Goal: Book appointment/travel/reservation

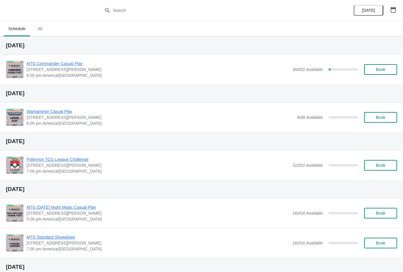
click at [394, 11] on icon "button" at bounding box center [394, 10] width 6 height 6
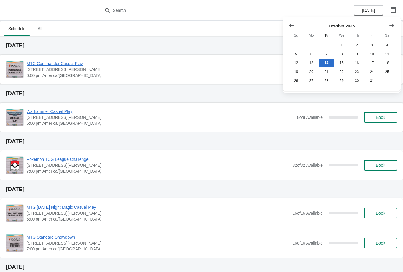
click at [394, 24] on icon "Show next month, November 2025" at bounding box center [392, 25] width 6 height 6
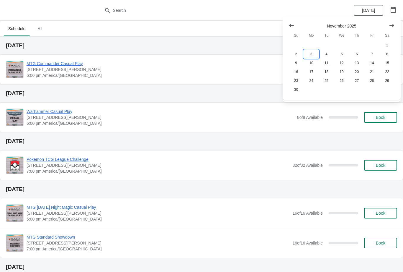
click at [315, 52] on button "3" at bounding box center [311, 54] width 15 height 9
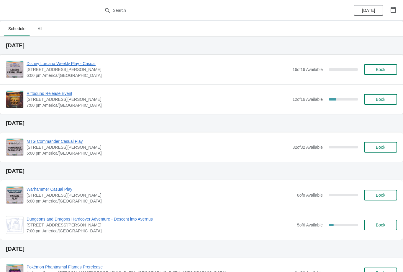
click at [57, 91] on span "Riftbound Release Event" at bounding box center [158, 93] width 263 height 6
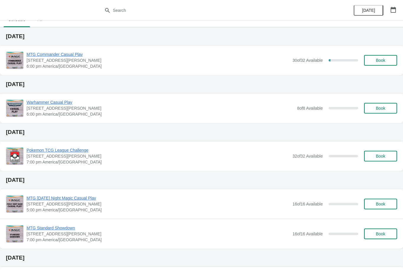
scroll to position [14, 0]
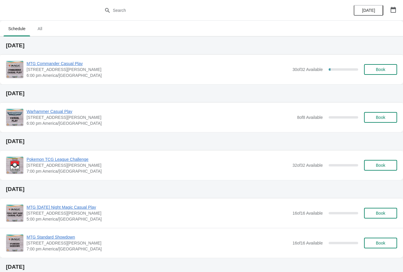
click at [398, 7] on button "button" at bounding box center [393, 9] width 11 height 11
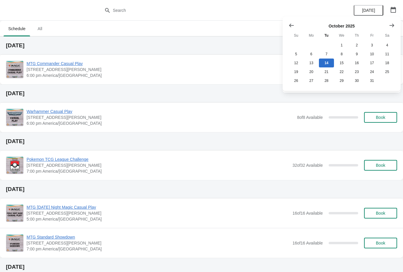
click at [393, 22] on icon "Show next month, November 2025" at bounding box center [392, 25] width 6 height 6
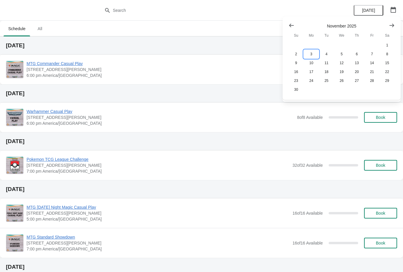
click at [314, 52] on button "3" at bounding box center [311, 54] width 15 height 9
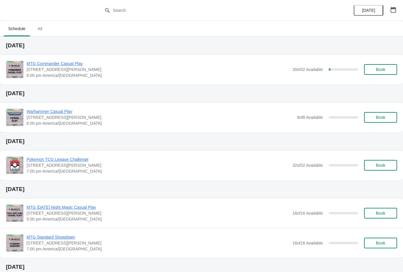
click at [394, 13] on button "button" at bounding box center [393, 9] width 11 height 11
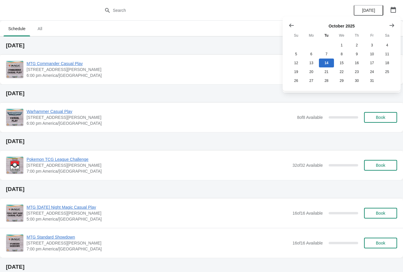
click at [391, 26] on icon "Show next month, November 2025" at bounding box center [392, 25] width 6 height 6
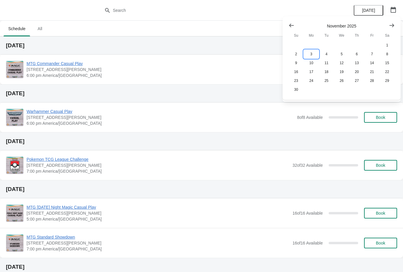
click at [311, 54] on button "3" at bounding box center [311, 54] width 15 height 9
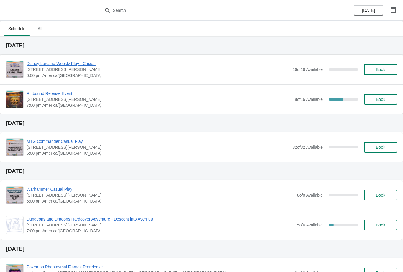
click at [45, 92] on span "Riftbound Release Event" at bounding box center [160, 93] width 266 height 6
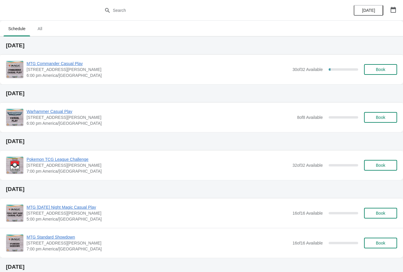
click at [372, 69] on span "Book" at bounding box center [381, 69] width 22 height 5
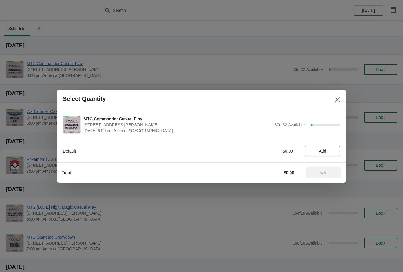
click at [315, 149] on span "Add" at bounding box center [322, 151] width 25 height 5
click at [327, 147] on div "Default $5.95 1" at bounding box center [202, 151] width 278 height 11
click at [333, 154] on icon at bounding box center [333, 151] width 6 height 6
click at [325, 172] on span "Next" at bounding box center [324, 172] width 9 height 5
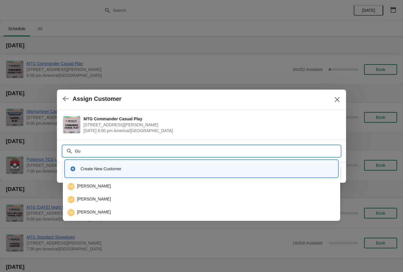
type input "G"
type input "Michealg"
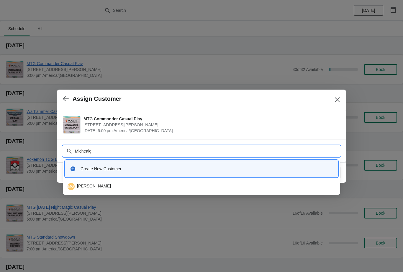
click at [132, 184] on div "MG Micheal Guvera" at bounding box center [202, 186] width 268 height 7
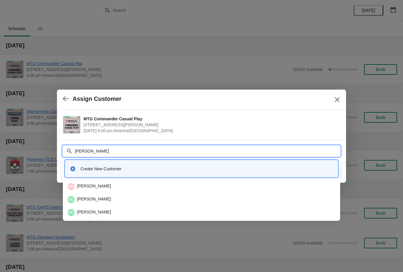
type input "Michealg"
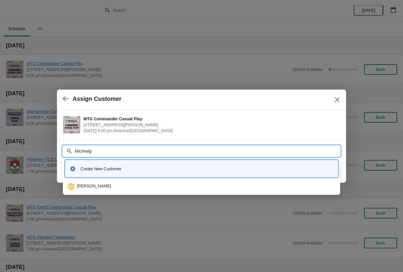
click at [137, 188] on div "MG Micheal Guvera" at bounding box center [202, 186] width 268 height 7
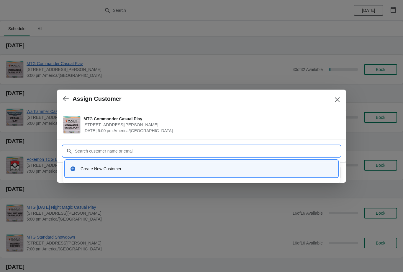
click at [93, 151] on input "Customer" at bounding box center [208, 151] width 266 height 11
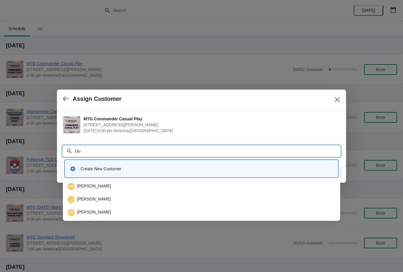
type input "G"
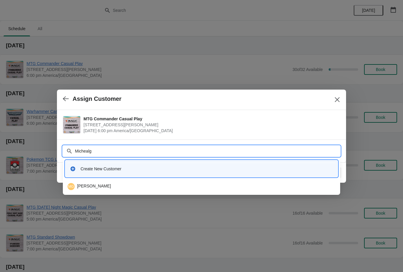
type input "Michealgu"
click at [78, 184] on div "MG Micheal Guvera" at bounding box center [202, 186] width 268 height 7
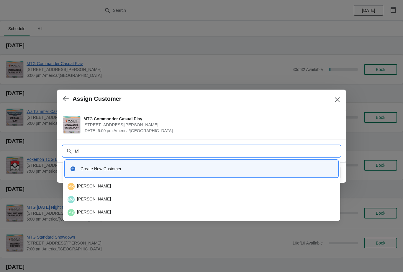
type input "M"
type input "G"
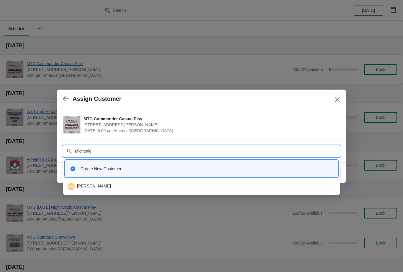
type input "Michealgu"
click at [96, 183] on div "MG Micheal Guvera" at bounding box center [202, 186] width 268 height 7
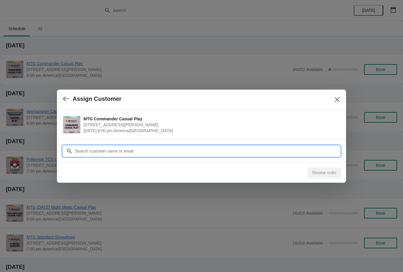
click at [150, 166] on div "Review order" at bounding box center [200, 171] width 282 height 13
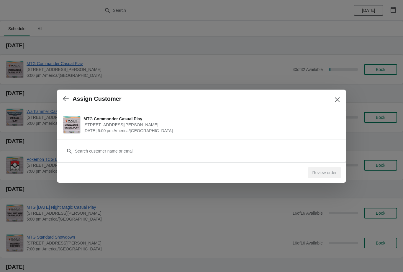
click at [332, 100] on button "Close" at bounding box center [337, 99] width 11 height 11
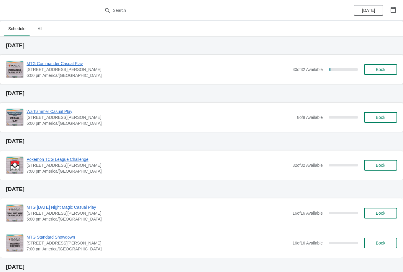
click at [382, 68] on span "Book" at bounding box center [380, 69] width 9 height 5
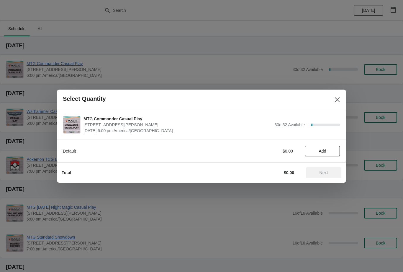
click at [325, 153] on span "Add" at bounding box center [322, 151] width 7 height 5
click at [326, 171] on span "Next" at bounding box center [324, 172] width 9 height 5
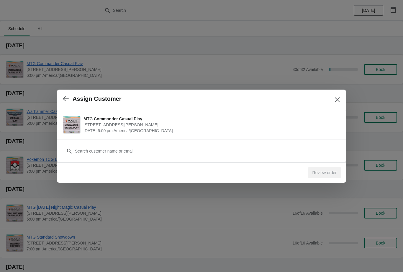
click at [333, 99] on button "Close" at bounding box center [337, 99] width 11 height 11
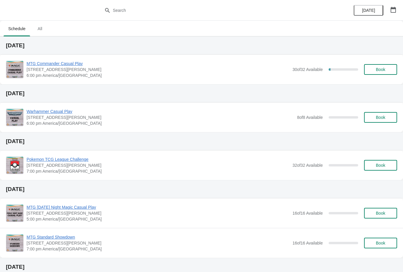
click at [386, 68] on span "Book" at bounding box center [381, 69] width 22 height 5
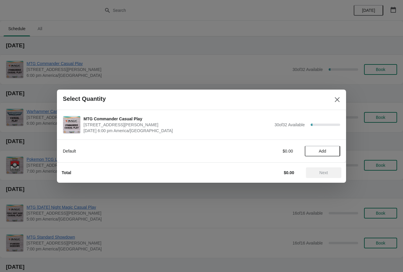
click at [328, 153] on span "Add" at bounding box center [322, 151] width 25 height 5
click at [336, 148] on icon at bounding box center [333, 151] width 6 height 6
click at [328, 170] on span "Next" at bounding box center [324, 172] width 9 height 5
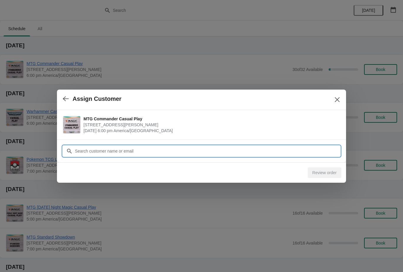
click at [162, 152] on input "Customer" at bounding box center [208, 151] width 266 height 11
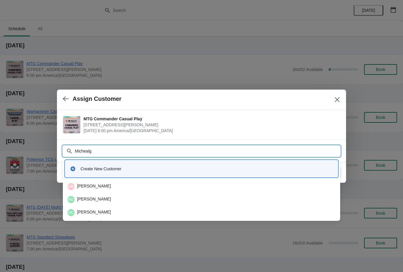
type input "Michealgu"
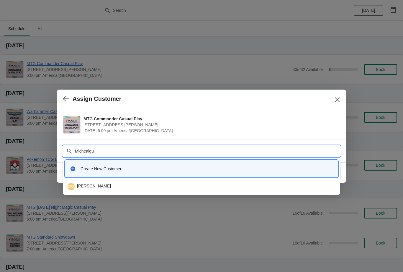
click at [101, 188] on div "MG Micheal Guvera" at bounding box center [202, 186] width 268 height 7
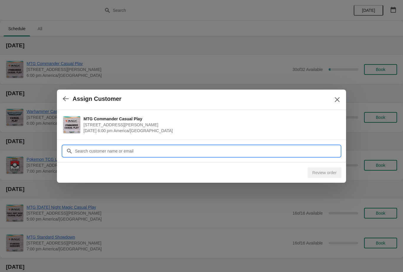
click at [334, 99] on button "Close" at bounding box center [337, 99] width 11 height 11
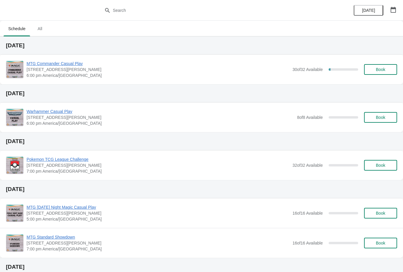
click at [383, 66] on button "Book" at bounding box center [380, 69] width 33 height 11
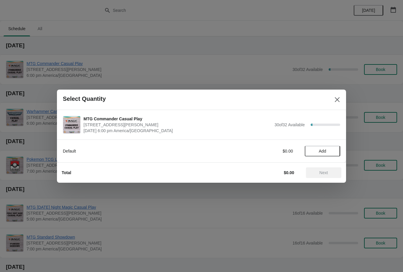
click at [323, 149] on span "Add" at bounding box center [322, 151] width 7 height 5
click at [335, 153] on icon at bounding box center [333, 151] width 6 height 6
click at [323, 178] on button "Next" at bounding box center [323, 172] width 35 height 11
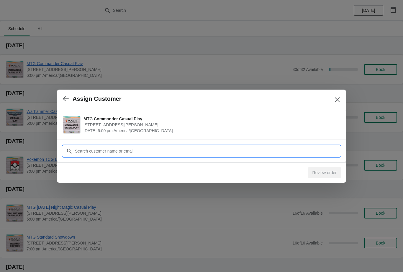
click at [178, 147] on input "Customer" at bounding box center [208, 151] width 266 height 11
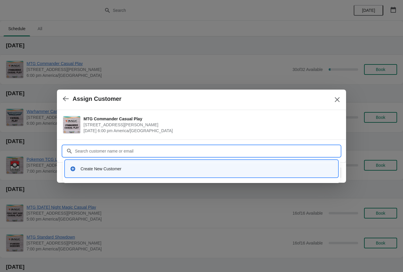
click at [85, 173] on div "Create New Customer" at bounding box center [202, 168] width 268 height 12
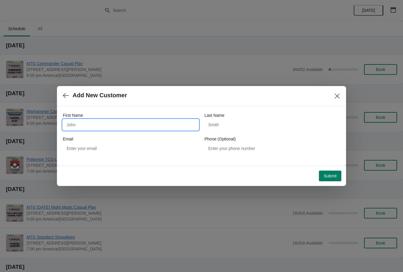
click at [123, 119] on input "First Name" at bounding box center [131, 124] width 136 height 11
type input "Michael"
click at [235, 120] on input "Last Name" at bounding box center [273, 124] width 136 height 11
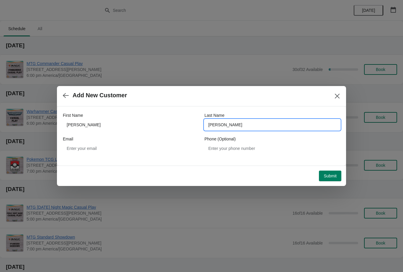
type input "Guevara"
click at [336, 172] on button "Submit" at bounding box center [330, 175] width 22 height 11
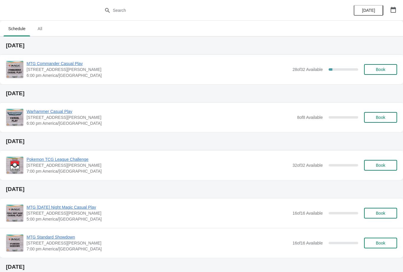
click at [382, 65] on button "Book" at bounding box center [380, 69] width 33 height 11
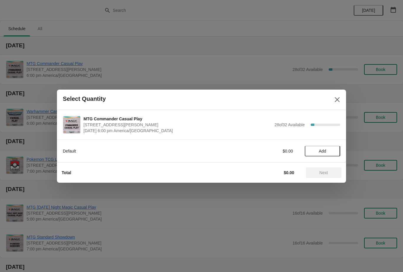
click at [328, 151] on span "Add" at bounding box center [322, 151] width 25 height 5
click at [333, 174] on span "Next" at bounding box center [324, 172] width 26 height 5
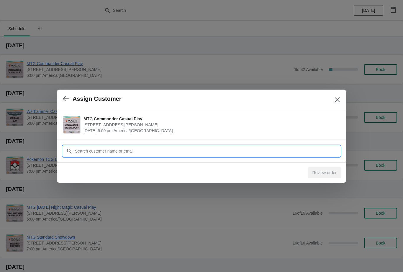
click at [326, 152] on input "Customer" at bounding box center [208, 151] width 266 height 11
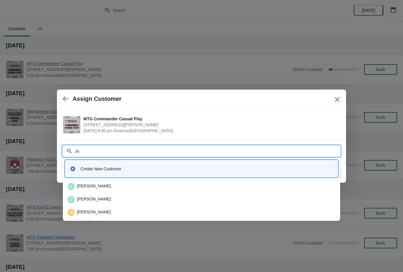
type input "J"
type input "Mooney"
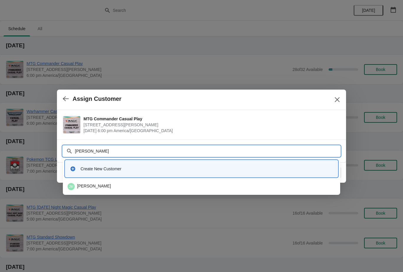
click at [148, 188] on div "JM Justin Mooney" at bounding box center [202, 186] width 268 height 7
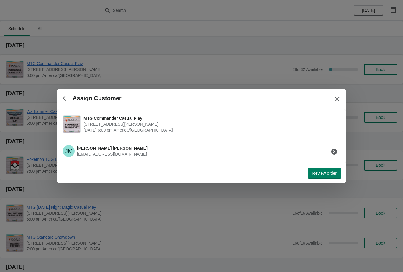
click at [334, 96] on button "Close" at bounding box center [337, 99] width 11 height 11
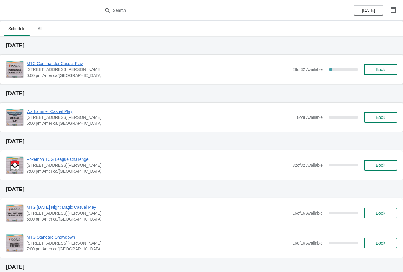
click at [381, 70] on span "Book" at bounding box center [380, 69] width 9 height 5
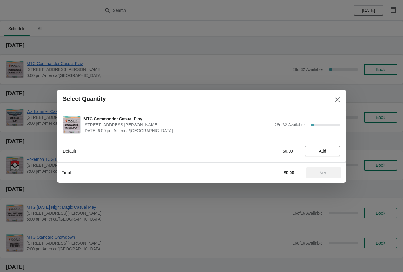
click at [334, 102] on button "Close" at bounding box center [337, 99] width 11 height 11
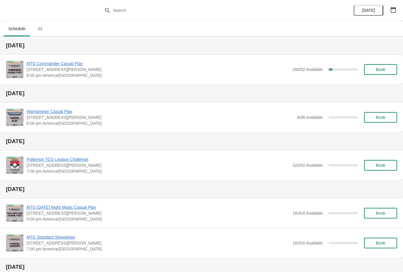
click at [386, 66] on button "Book" at bounding box center [380, 69] width 33 height 11
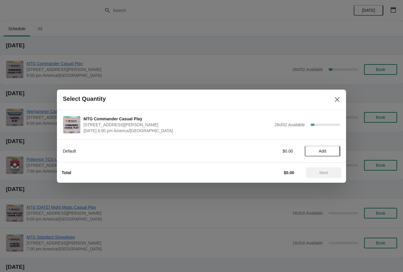
click at [325, 149] on span "Add" at bounding box center [322, 151] width 7 height 5
click at [320, 177] on button "Next" at bounding box center [323, 172] width 35 height 11
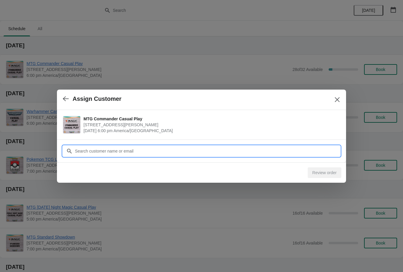
click at [309, 147] on input "Customer" at bounding box center [208, 151] width 266 height 11
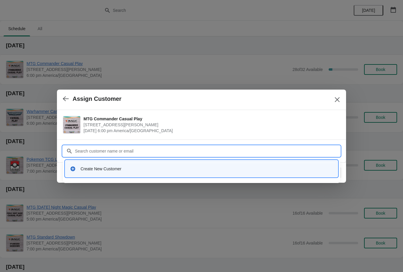
click at [337, 102] on icon "Close" at bounding box center [338, 100] width 6 height 6
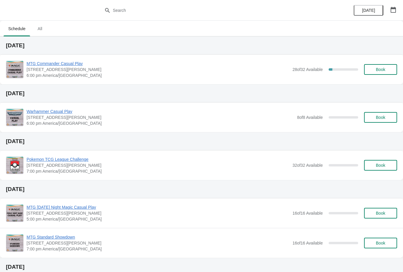
click at [333, 103] on div "Warhammer Casual Play [STREET_ADDRESS][PERSON_NAME] 6:00 pm [GEOGRAPHIC_DATA]/[…" at bounding box center [201, 117] width 403 height 30
click at [395, 10] on icon "button" at bounding box center [394, 10] width 6 height 6
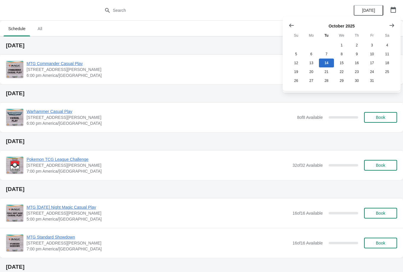
click at [395, 26] on button "Show next month, November 2025" at bounding box center [392, 25] width 11 height 11
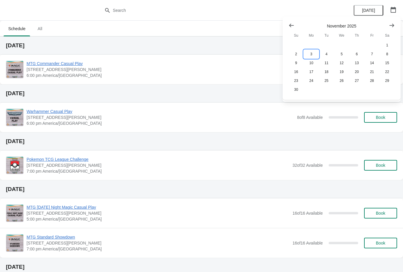
click at [311, 53] on button "3" at bounding box center [311, 54] width 15 height 9
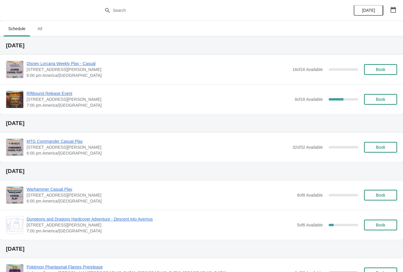
click at [40, 87] on div "Riftbound Release Event [STREET_ADDRESS][PERSON_NAME] 7:00 pm [GEOGRAPHIC_DATA]…" at bounding box center [201, 99] width 403 height 30
click at [48, 89] on div "Riftbound Release Event [STREET_ADDRESS][PERSON_NAME] 7:00 pm [GEOGRAPHIC_DATA]…" at bounding box center [201, 99] width 403 height 30
click at [39, 95] on span "Riftbound Release Event" at bounding box center [160, 93] width 266 height 6
